Goal: Information Seeking & Learning: Learn about a topic

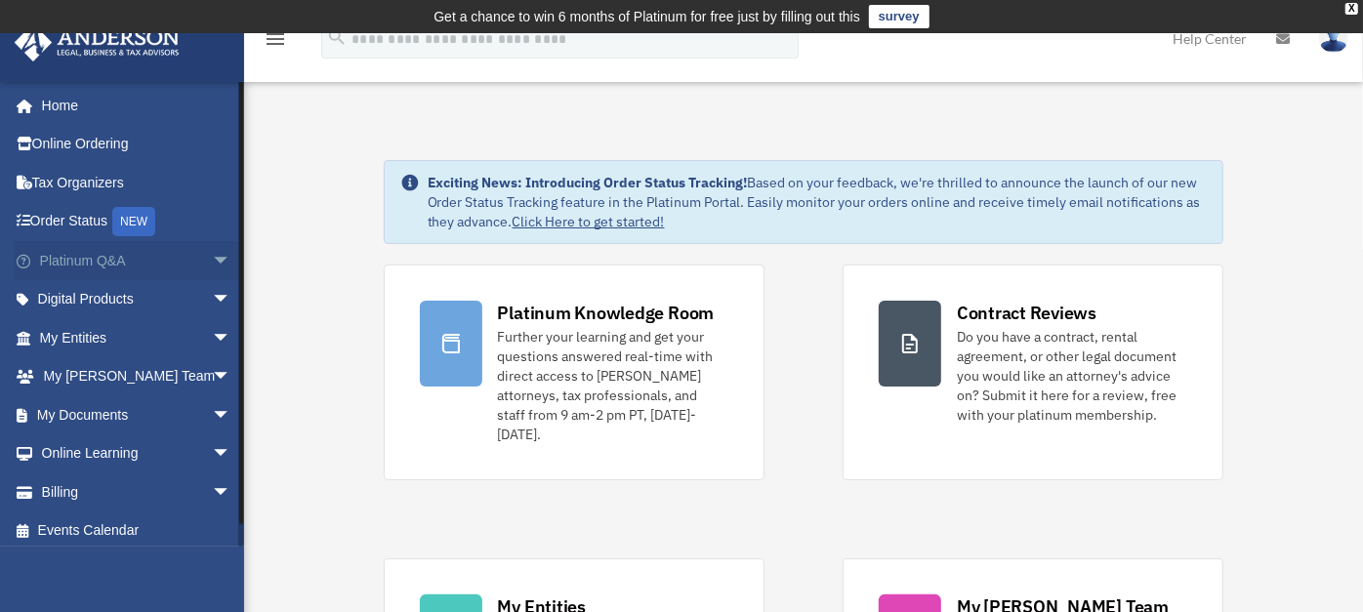
click at [212, 259] on span "arrow_drop_down" at bounding box center [231, 261] width 39 height 40
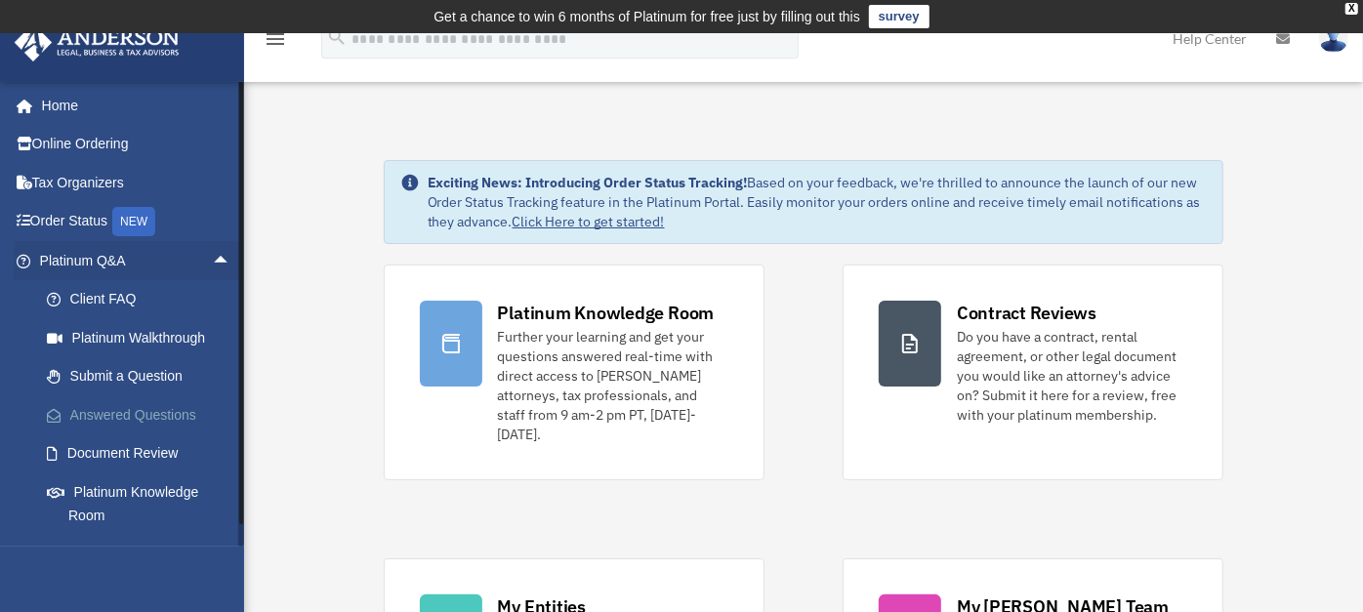
click at [103, 425] on link "Answered Questions" at bounding box center [143, 414] width 233 height 39
click at [131, 410] on link "Answered Questions" at bounding box center [143, 414] width 233 height 39
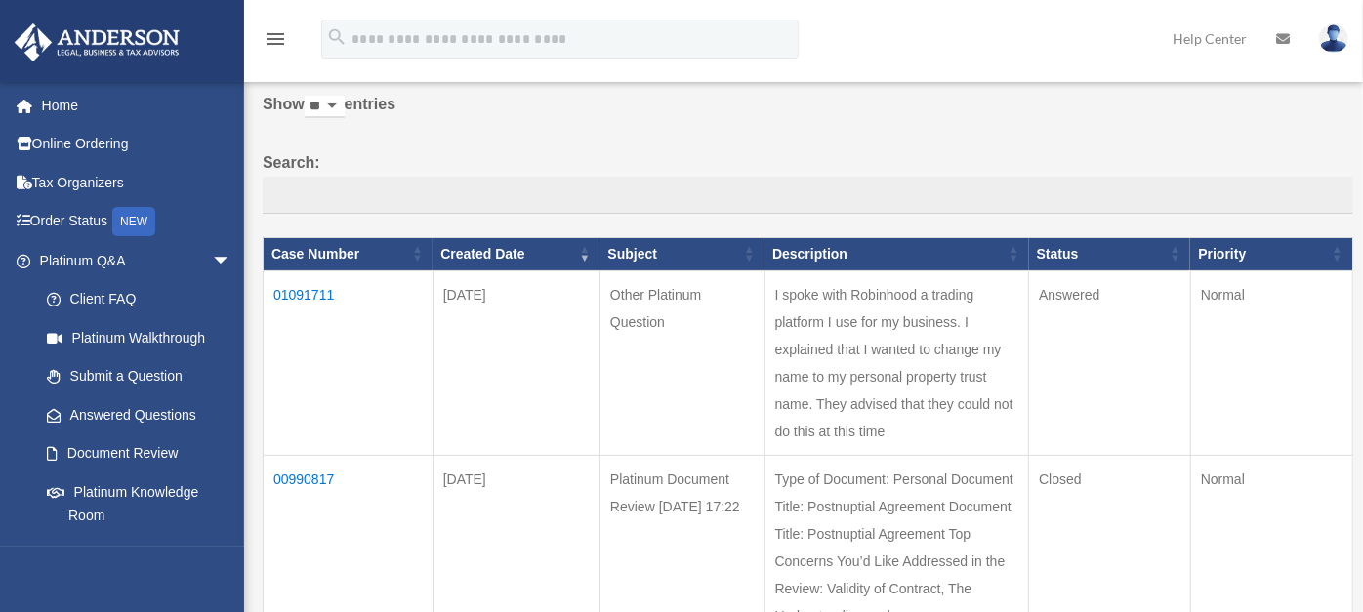
scroll to position [164, 0]
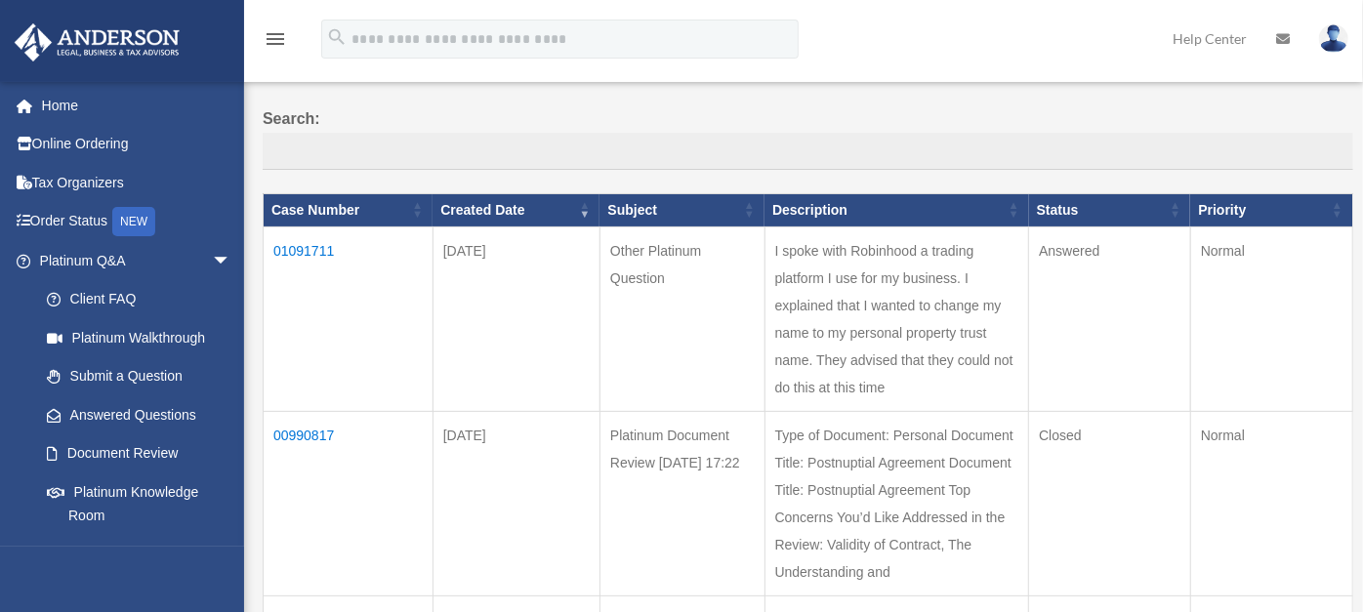
click at [1070, 250] on td "Answered" at bounding box center [1110, 318] width 162 height 185
click at [919, 317] on td "I spoke with Robinhood a trading platform I use for my business. I explained th…" at bounding box center [896, 318] width 265 height 185
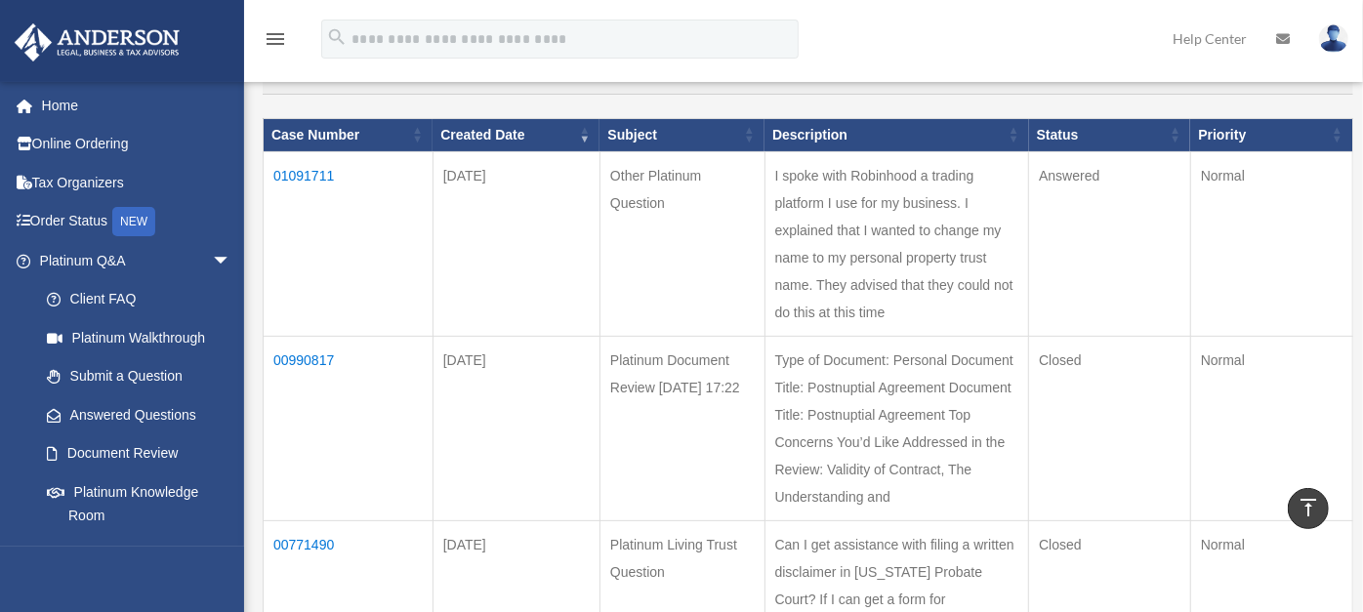
scroll to position [237, 0]
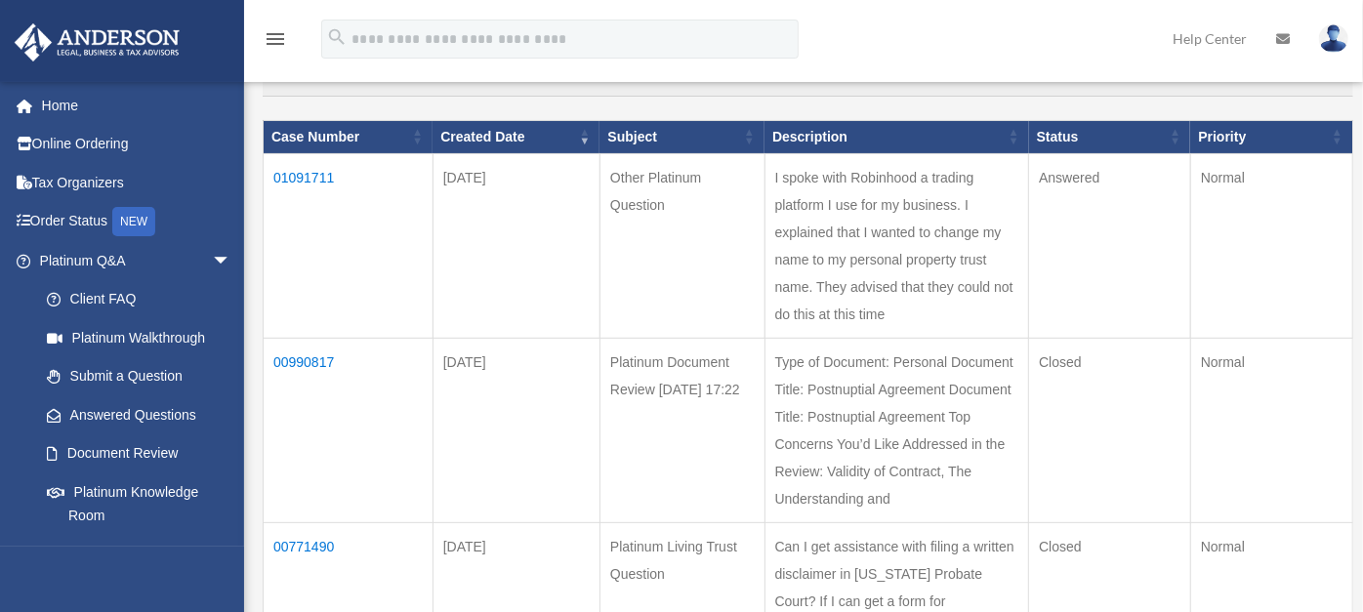
click at [285, 184] on td "01091711" at bounding box center [349, 245] width 170 height 185
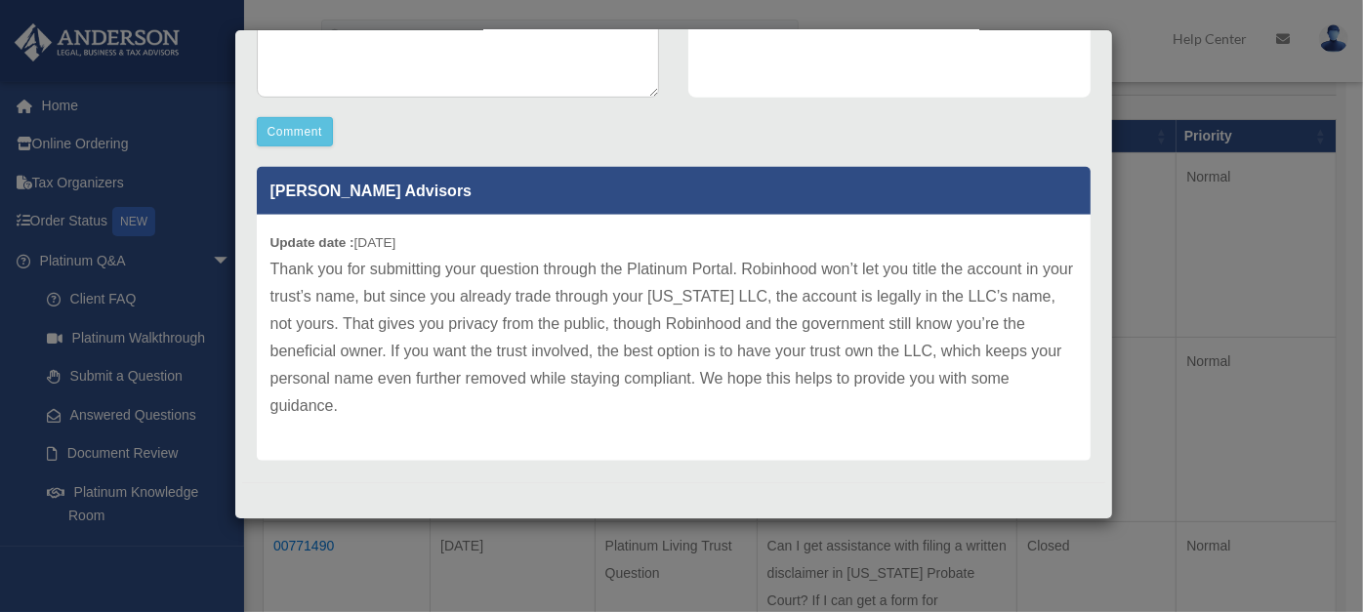
scroll to position [0, 0]
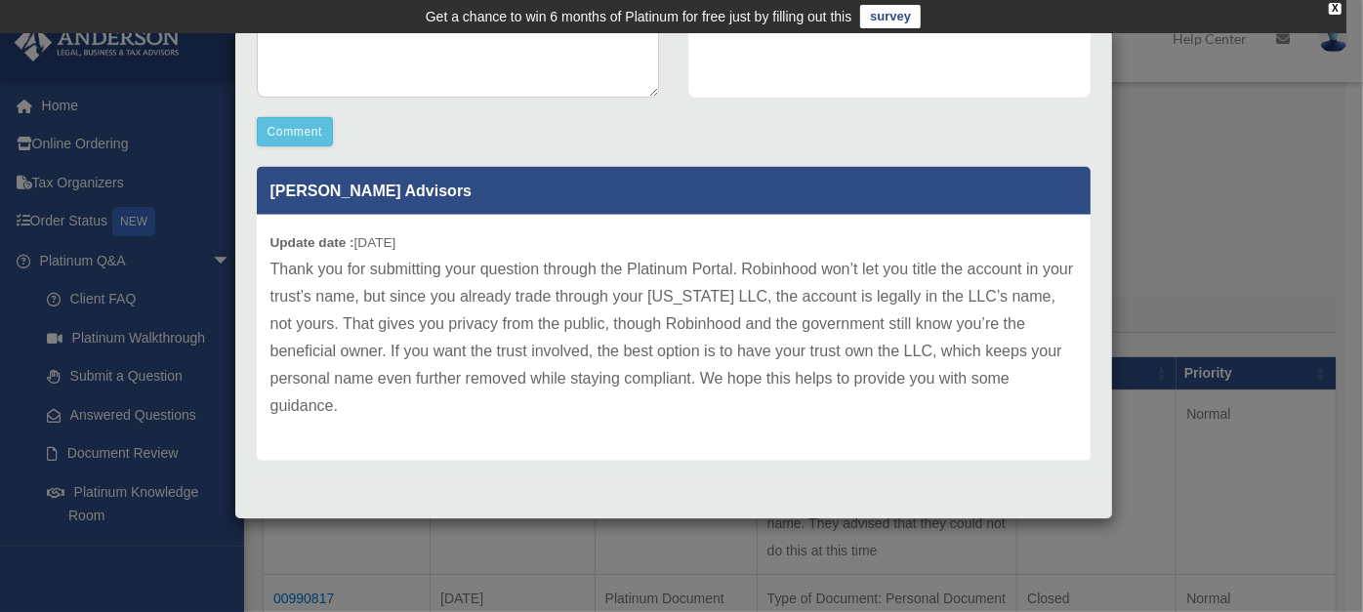
click at [152, 90] on div "Case Detail × Other Platinum Question Case Number 01091711 Created Date [DATE] …" at bounding box center [681, 306] width 1363 height 612
